Goal: Task Accomplishment & Management: Manage account settings

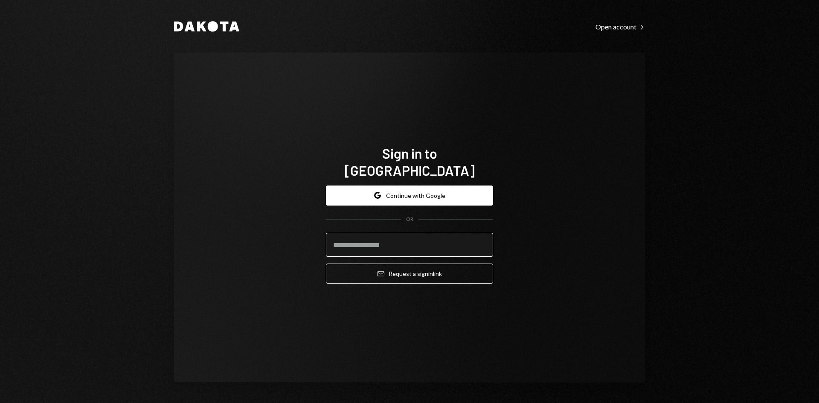
click at [372, 234] on input "email" at bounding box center [409, 245] width 167 height 24
click at [0, 403] on com-1password-button at bounding box center [0, 403] width 0 height 0
type input "**********"
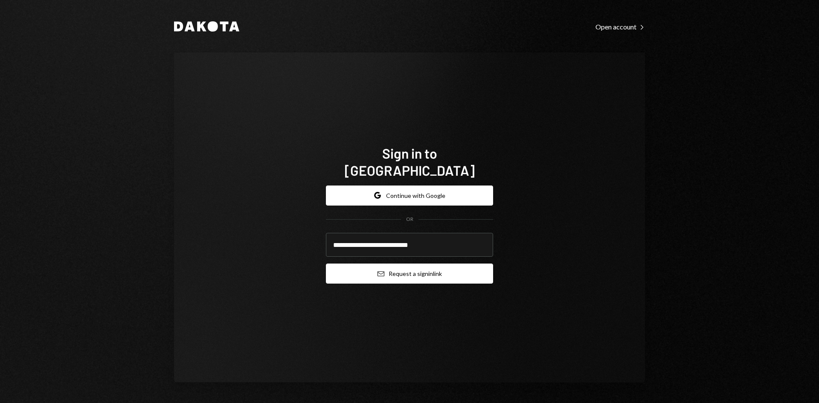
click at [424, 265] on button "Email Request a sign in link" at bounding box center [409, 274] width 167 height 20
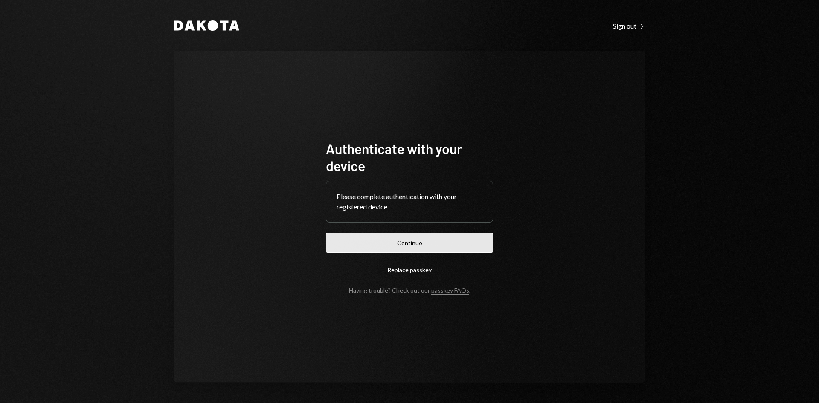
click at [412, 242] on button "Continue" at bounding box center [409, 243] width 167 height 20
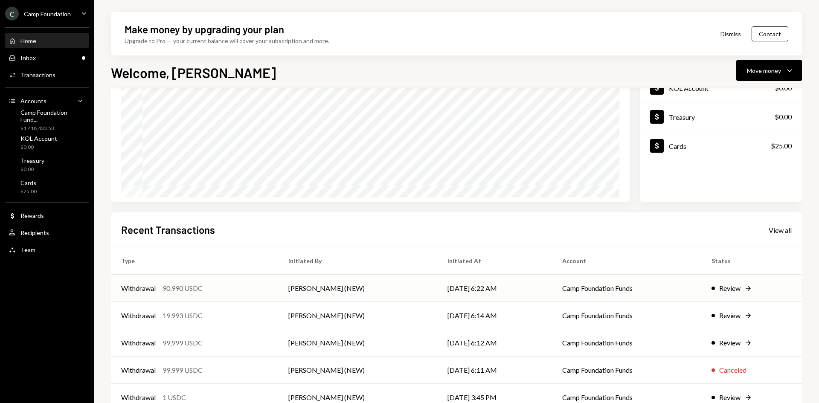
scroll to position [111, 0]
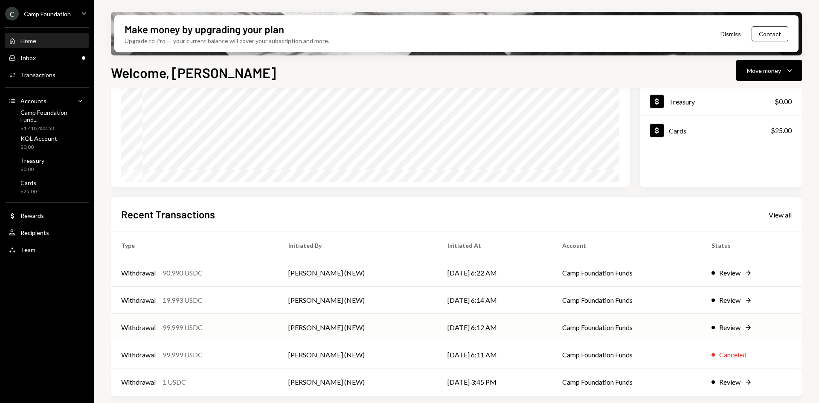
click at [299, 328] on td "[PERSON_NAME] (NEW)" at bounding box center [357, 327] width 159 height 27
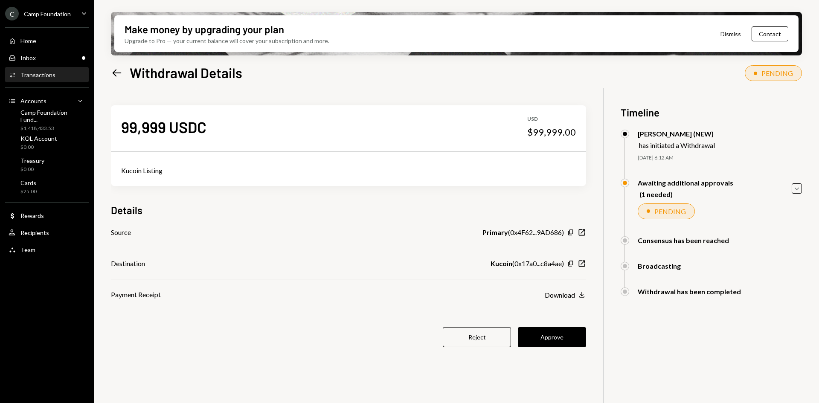
click at [114, 73] on icon at bounding box center [117, 72] width 9 height 7
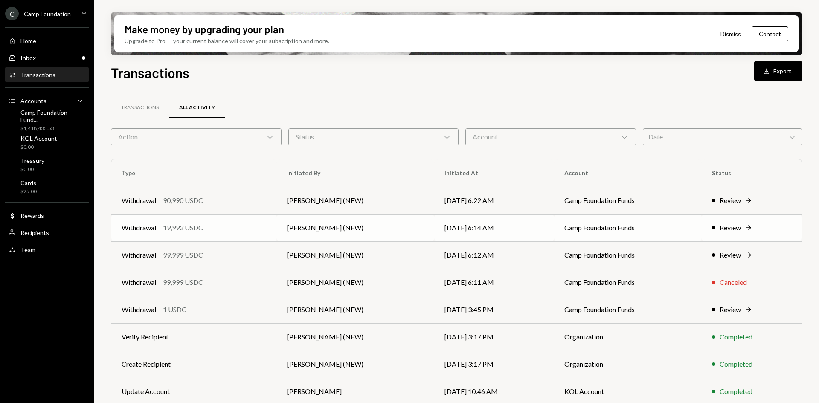
click at [236, 227] on div "Withdrawal 19,993 USDC" at bounding box center [194, 228] width 145 height 10
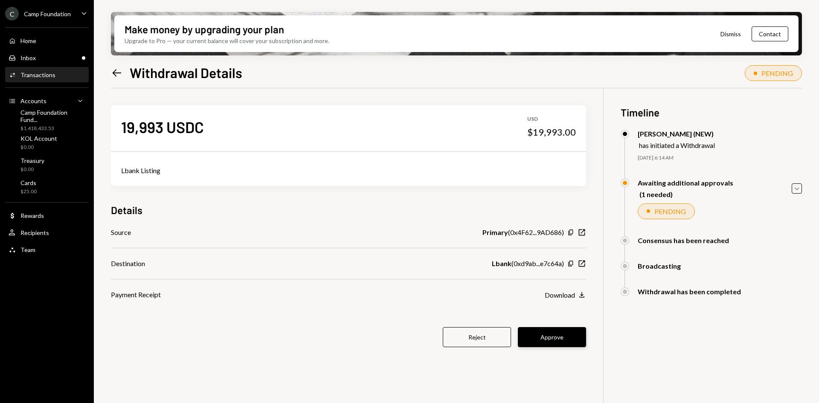
click at [564, 340] on button "Approve" at bounding box center [552, 337] width 68 height 20
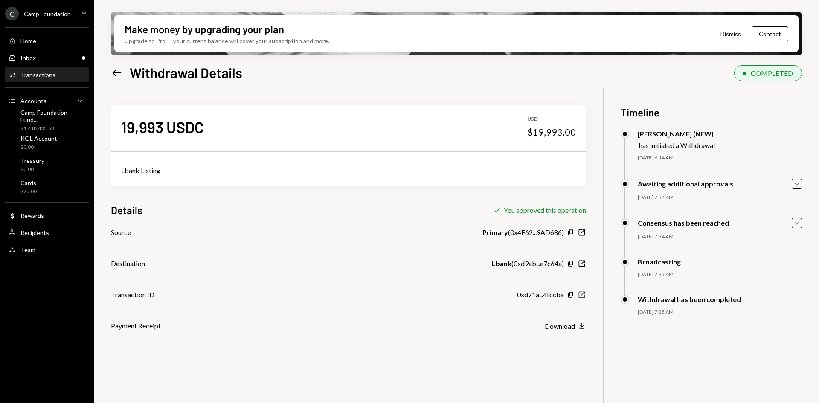
click at [582, 293] on icon "New Window" at bounding box center [582, 295] width 9 height 9
click at [119, 74] on icon "Left Arrow" at bounding box center [117, 73] width 12 height 12
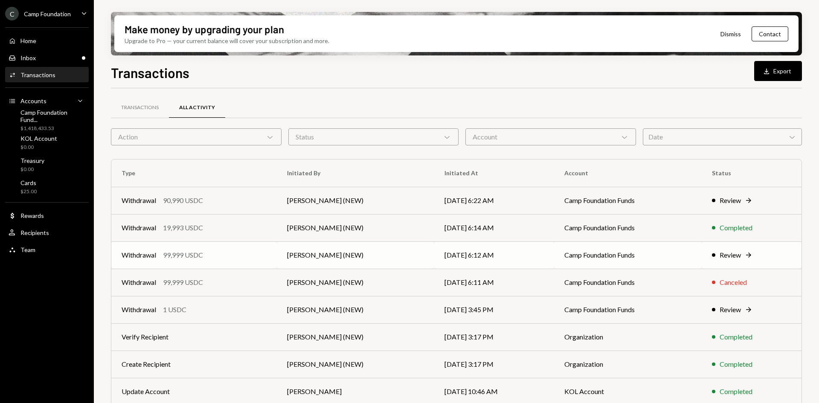
click at [236, 258] on div "Withdrawal 99,999 USDC" at bounding box center [194, 255] width 145 height 10
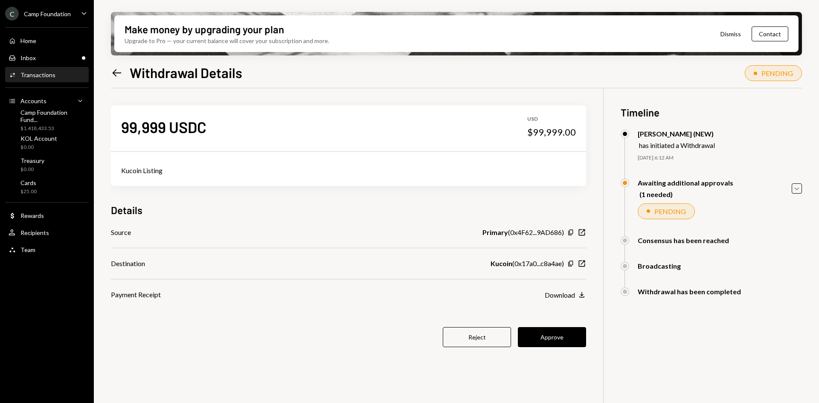
click at [552, 327] on div "99,999 USDC USD $99,999.00 Kucoin Listing Details Source Primary ( 0x4F62...9AD…" at bounding box center [348, 231] width 475 height 286
click at [554, 338] on button "Approve" at bounding box center [552, 337] width 68 height 20
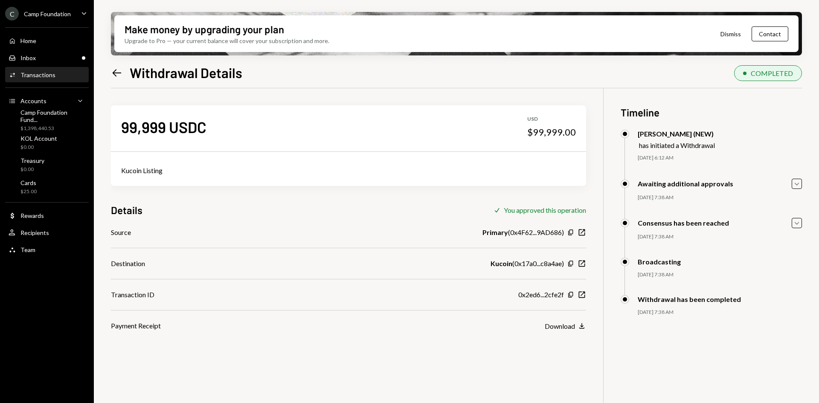
click at [575, 294] on div "Copy New Window" at bounding box center [577, 295] width 19 height 9
click at [583, 294] on icon "button" at bounding box center [582, 295] width 6 height 6
click at [120, 75] on icon "Left Arrow" at bounding box center [117, 73] width 12 height 12
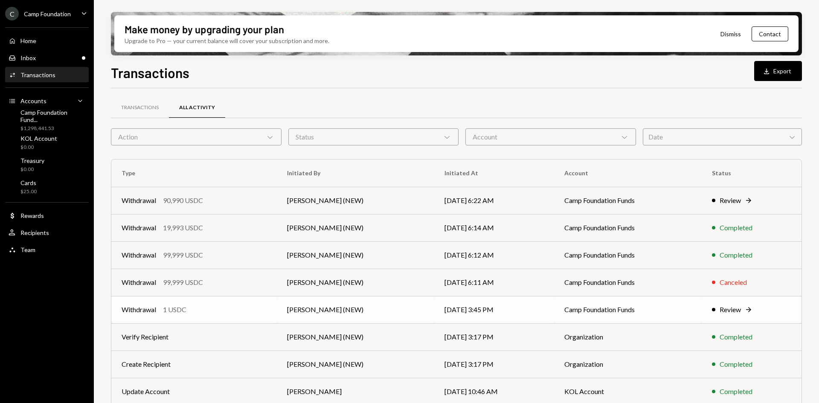
click at [230, 306] on div "Withdrawal 1 USDC" at bounding box center [194, 310] width 145 height 10
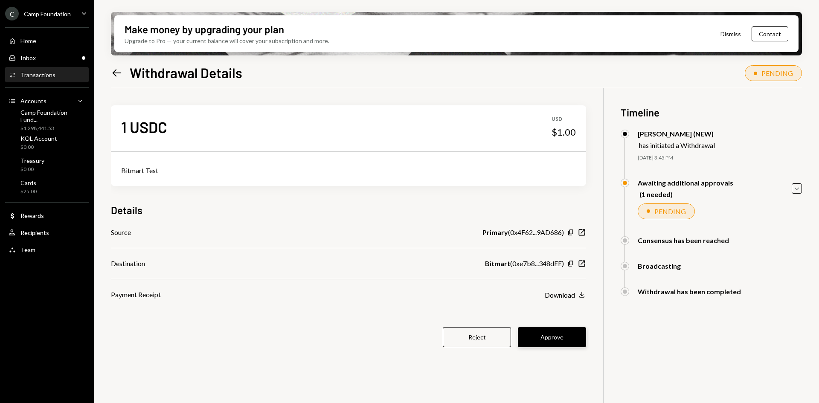
click at [563, 334] on button "Approve" at bounding box center [552, 337] width 68 height 20
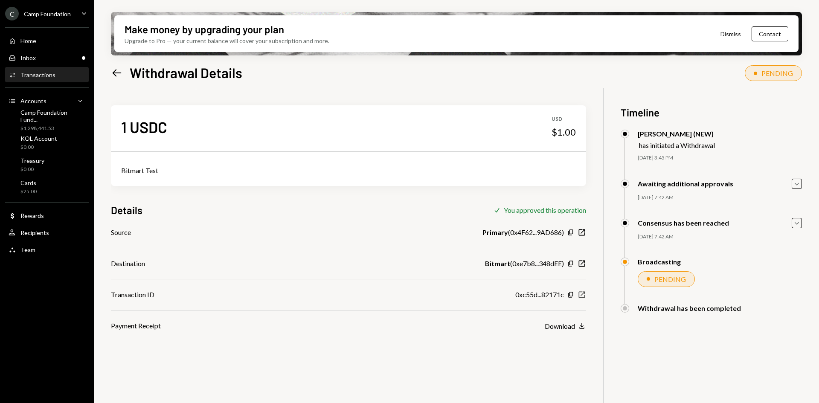
click at [580, 294] on icon "New Window" at bounding box center [582, 295] width 9 height 9
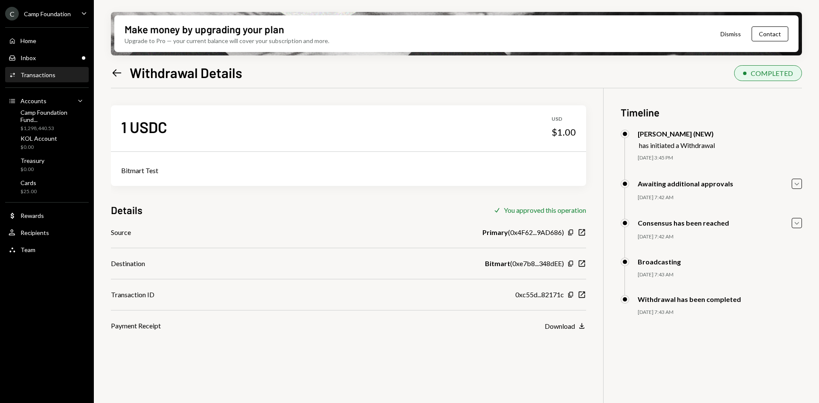
click at [114, 74] on icon at bounding box center [117, 72] width 9 height 7
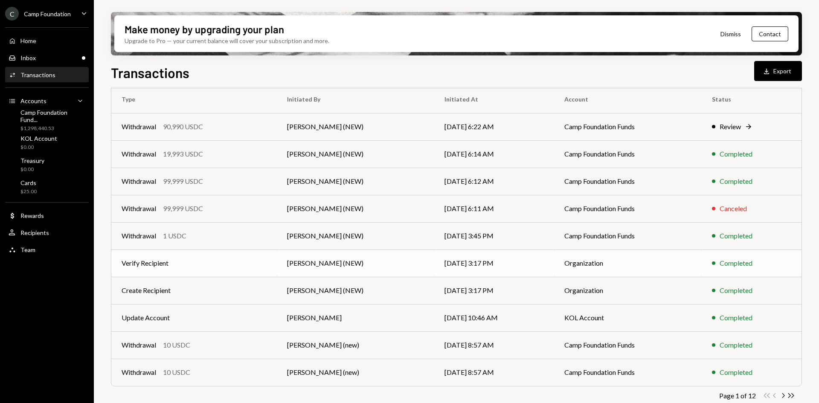
scroll to position [83, 0]
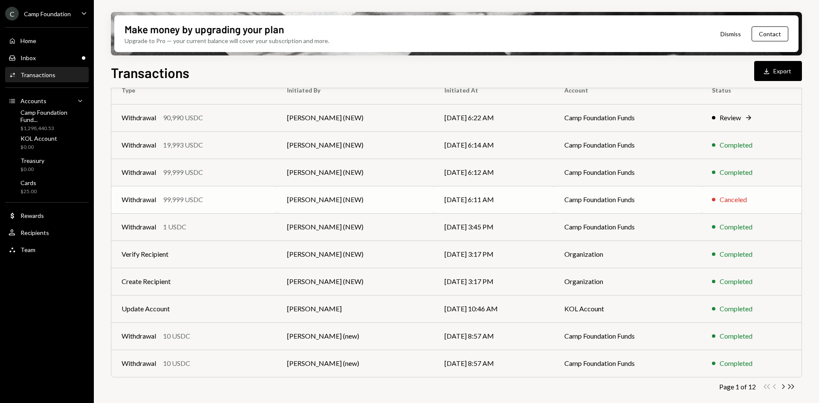
click at [210, 196] on div "Withdrawal 99,999 USDC" at bounding box center [194, 200] width 145 height 10
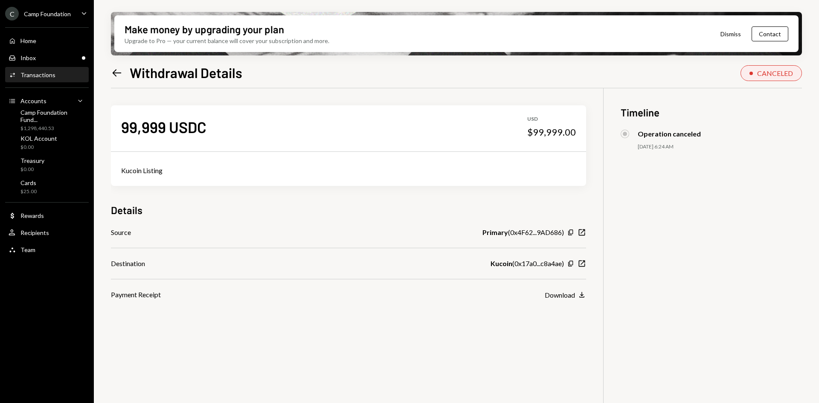
click at [114, 72] on icon "Left Arrow" at bounding box center [117, 73] width 12 height 12
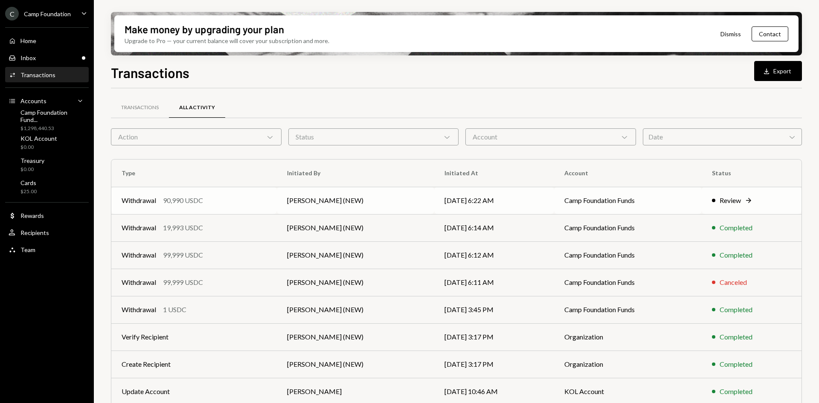
click at [290, 209] on td "Mike Preston (NEW)" at bounding box center [355, 200] width 157 height 27
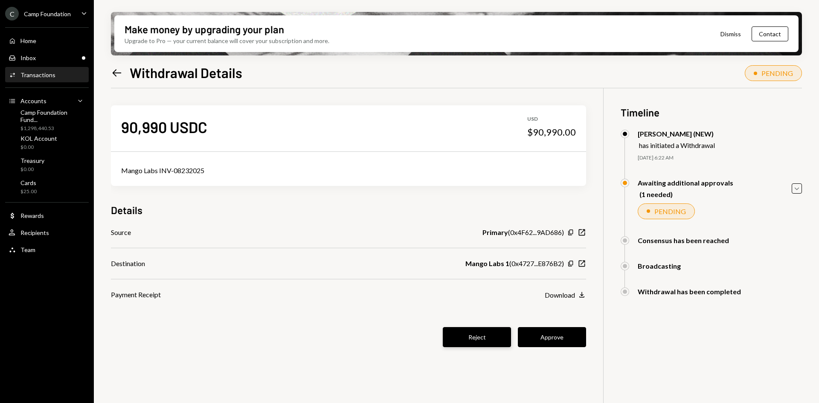
click at [480, 337] on button "Reject" at bounding box center [477, 337] width 68 height 20
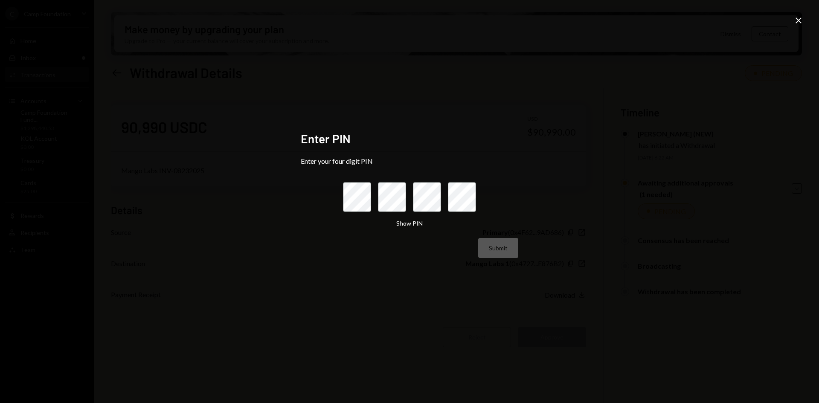
click at [800, 18] on icon "Close" at bounding box center [799, 20] width 10 height 10
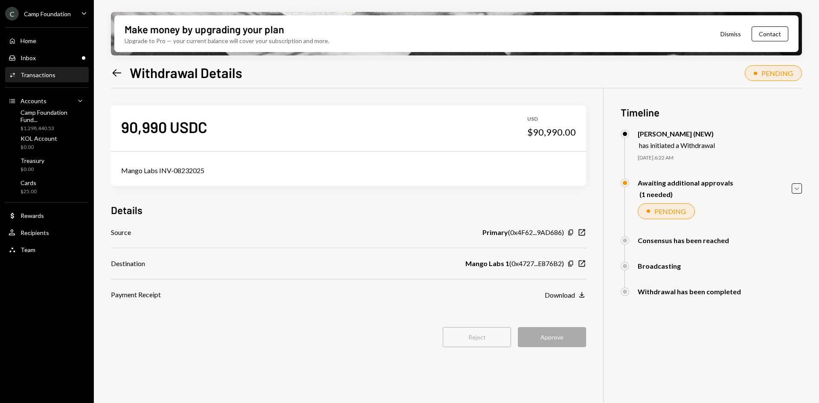
click at [364, 307] on div "90,990 USDC USD $90,990.00 Mango Labs INV-08232025 Details Source Primary ( 0x4…" at bounding box center [348, 231] width 475 height 286
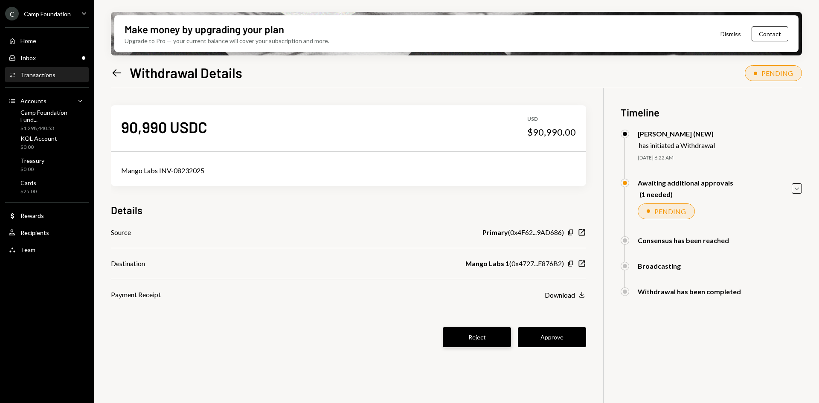
click at [463, 341] on button "Reject" at bounding box center [477, 337] width 68 height 20
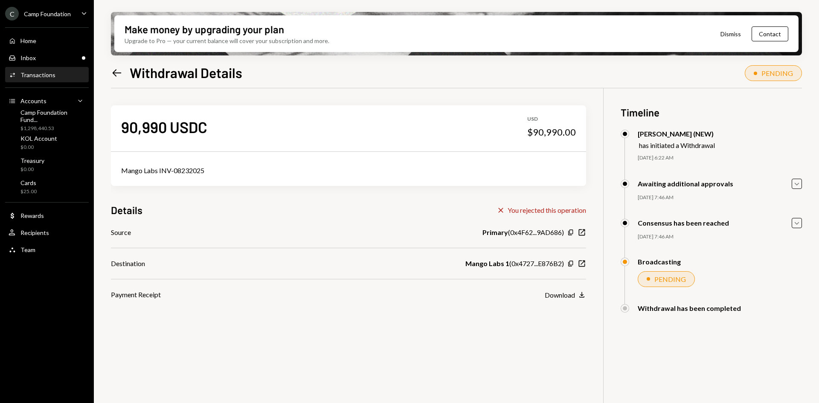
click at [114, 73] on icon at bounding box center [117, 72] width 9 height 7
